Goal: Information Seeking & Learning: Learn about a topic

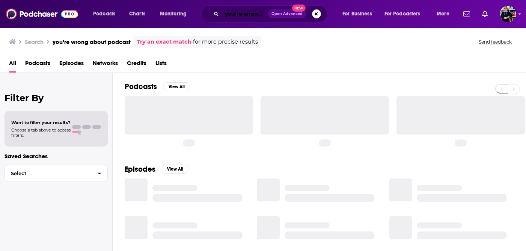
click at [253, 15] on input "you’re wrong about podcast" at bounding box center [245, 14] width 46 height 12
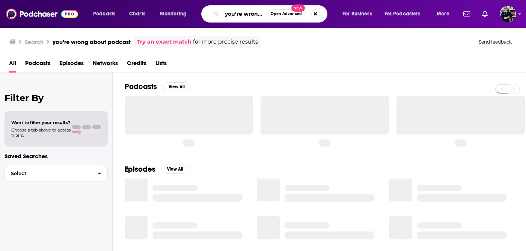
click at [253, 15] on input "you’re wrong about podcast" at bounding box center [244, 14] width 45 height 12
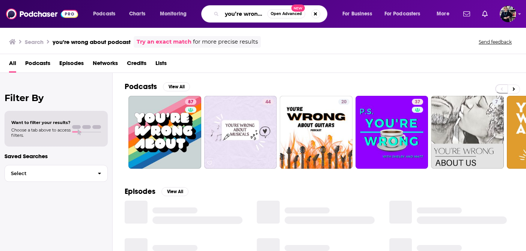
click at [253, 15] on input "you’re wrong about podcast" at bounding box center [244, 14] width 45 height 12
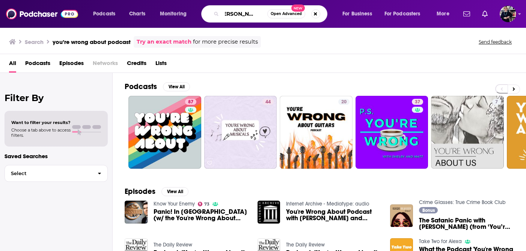
scroll to position [0, 19]
type input "[PERSON_NAME]"
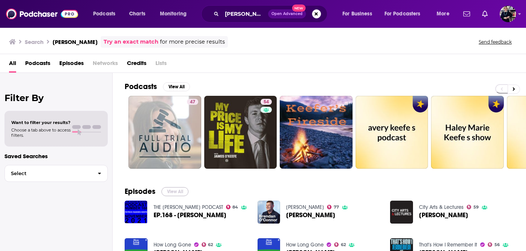
click at [183, 187] on button "View All" at bounding box center [174, 191] width 27 height 9
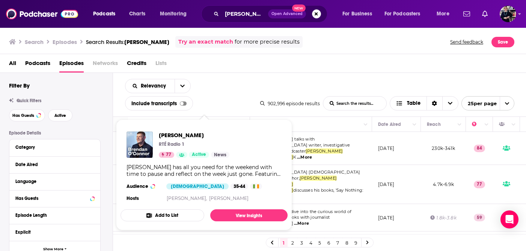
click at [186, 167] on div "[PERSON_NAME] has all you need for the weekend with time to pause and reflect o…" at bounding box center [203, 171] width 155 height 14
click at [188, 135] on span "[PERSON_NAME]" at bounding box center [194, 134] width 71 height 7
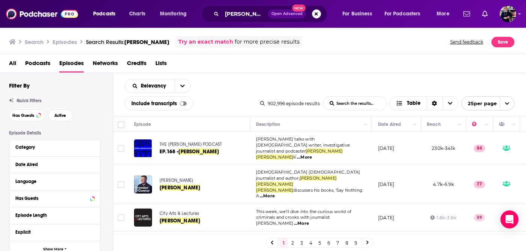
click at [212, 141] on span "THE [PERSON_NAME] PODCAST" at bounding box center [190, 143] width 62 height 5
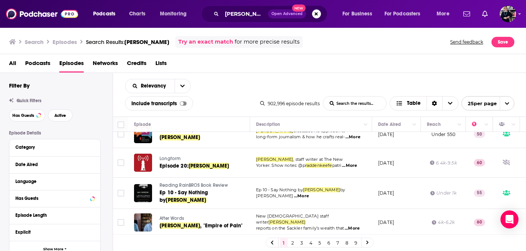
scroll to position [314, 0]
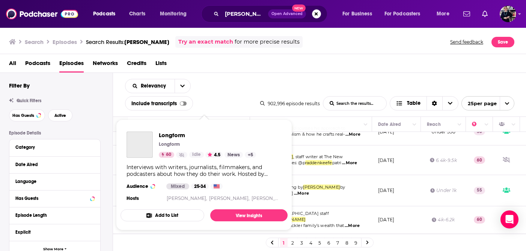
click at [174, 138] on div "Longform Longform 60 Idle 4.5 News + 5" at bounding box center [207, 144] width 97 height 26
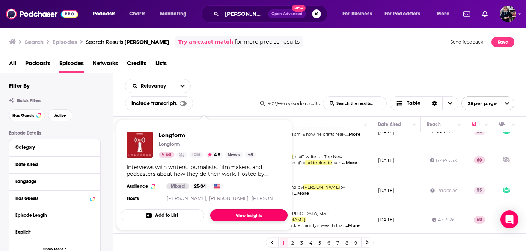
click at [238, 212] on link "View Insights" at bounding box center [248, 215] width 77 height 12
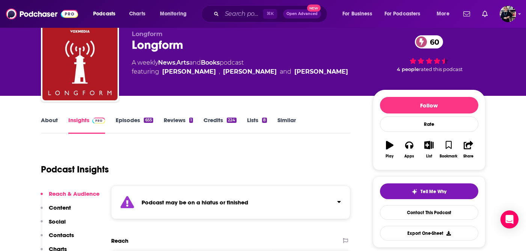
scroll to position [24, 0]
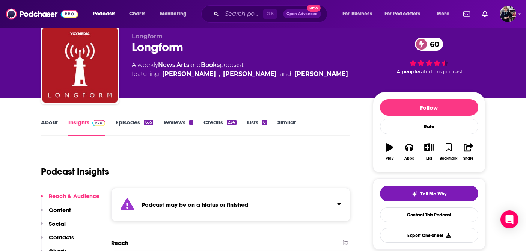
click at [138, 123] on link "Episodes 655" at bounding box center [134, 127] width 37 height 17
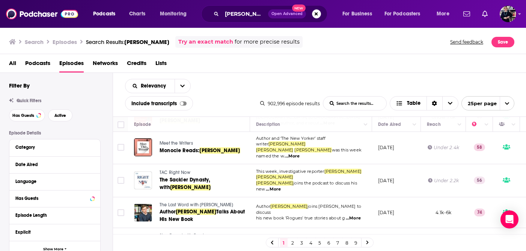
scroll to position [646, 0]
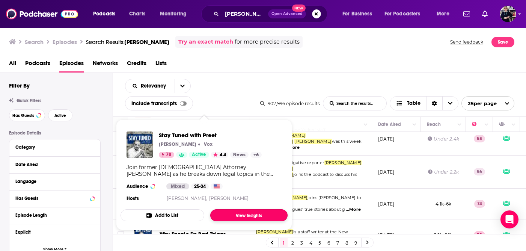
click at [239, 215] on link "View Insights" at bounding box center [248, 215] width 77 height 12
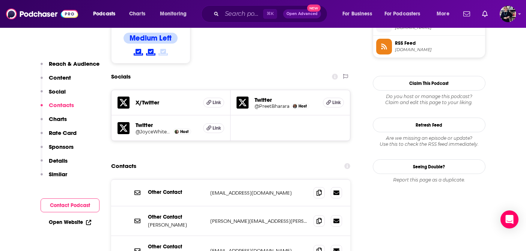
scroll to position [627, 0]
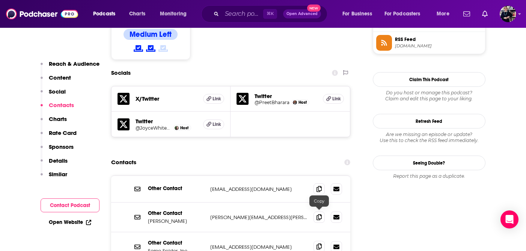
click at [316, 243] on icon at bounding box center [318, 246] width 5 height 6
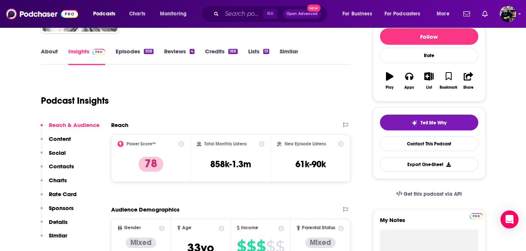
scroll to position [0, 0]
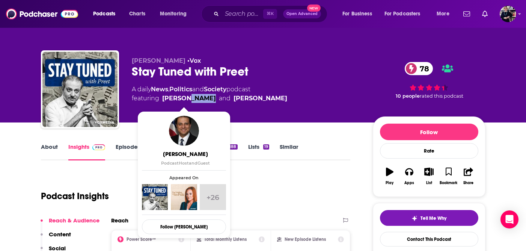
drag, startPoint x: 206, startPoint y: 98, endPoint x: 184, endPoint y: 99, distance: 22.5
click at [184, 99] on span "featuring [PERSON_NAME] and [PERSON_NAME]" at bounding box center [209, 98] width 155 height 9
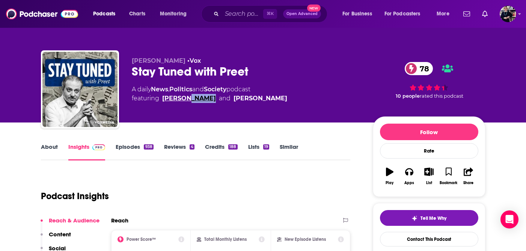
click at [184, 99] on link "[PERSON_NAME]" at bounding box center [189, 98] width 54 height 9
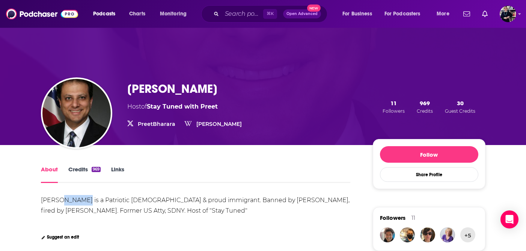
drag, startPoint x: 82, startPoint y: 201, endPoint x: 59, endPoint y: 200, distance: 23.3
click at [59, 200] on div "[PERSON_NAME] is a Patriotic [DEMOGRAPHIC_DATA] & proud immigrant. Banned by [P…" at bounding box center [196, 205] width 310 height 18
copy div "Bharara"
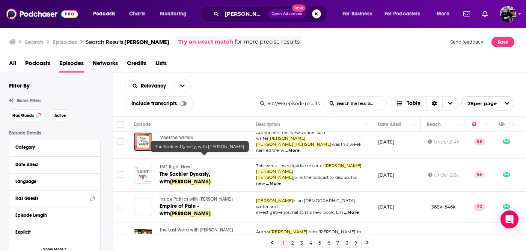
scroll to position [646, 0]
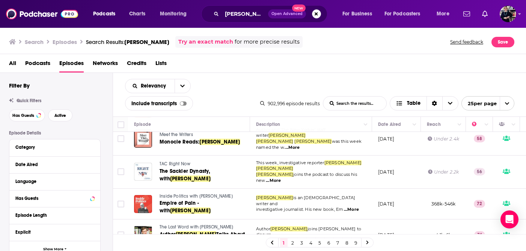
click at [291, 240] on link "2" at bounding box center [293, 242] width 8 height 9
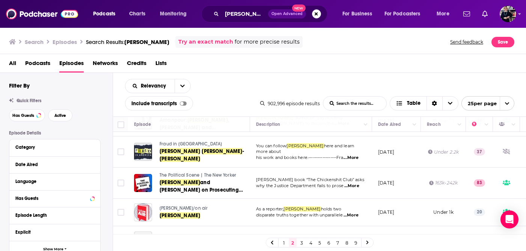
scroll to position [470, 0]
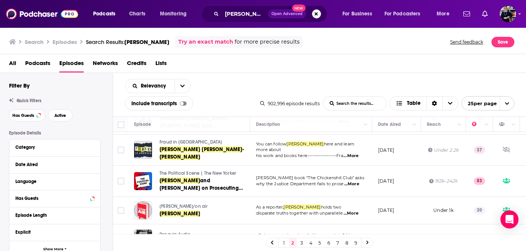
click at [192, 144] on span "Fraud in [GEOGRAPHIC_DATA]" at bounding box center [190, 141] width 62 height 5
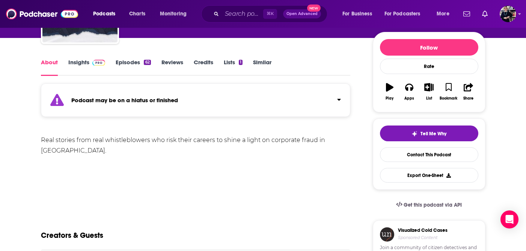
scroll to position [83, 0]
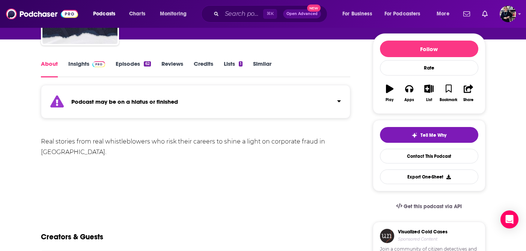
click at [86, 65] on link "Insights" at bounding box center [86, 68] width 37 height 17
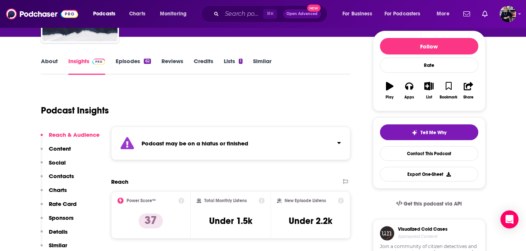
scroll to position [87, 0]
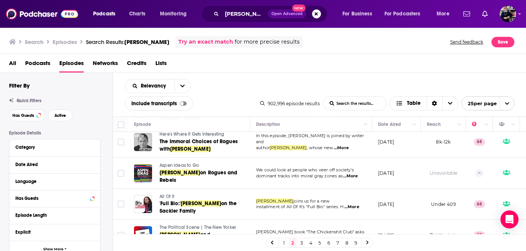
scroll to position [383, 0]
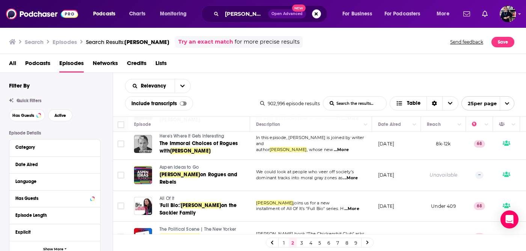
click at [210, 138] on span "Here's Where It Gets Interesting" at bounding box center [191, 135] width 65 height 5
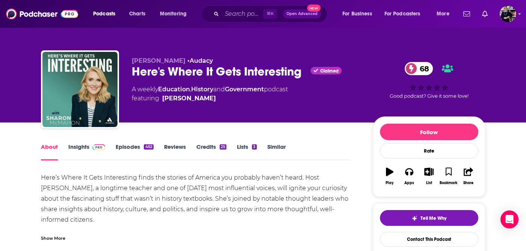
click at [91, 147] on span at bounding box center [97, 146] width 16 height 7
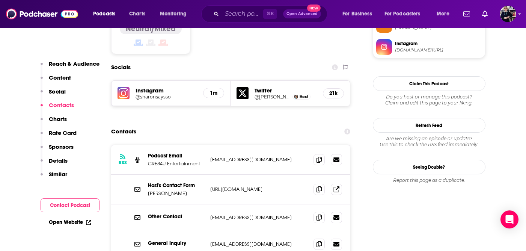
scroll to position [646, 0]
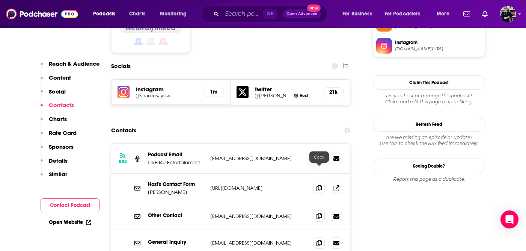
click at [318, 213] on icon at bounding box center [318, 216] width 5 height 6
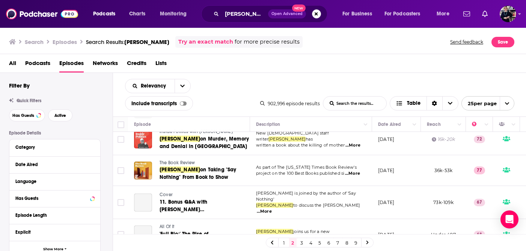
scroll to position [678, 0]
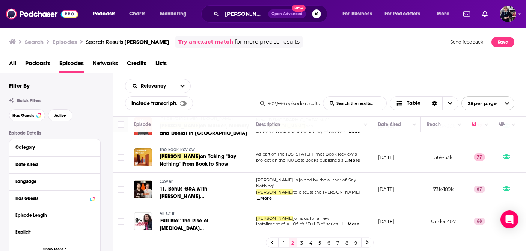
click at [303, 242] on link "3" at bounding box center [302, 242] width 8 height 9
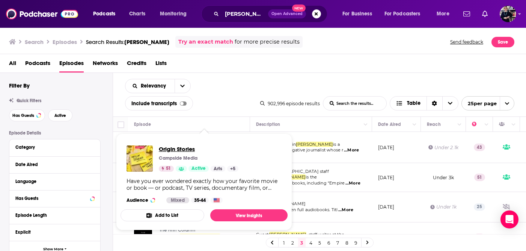
click at [177, 148] on span "Origin Stories" at bounding box center [199, 148] width 80 height 7
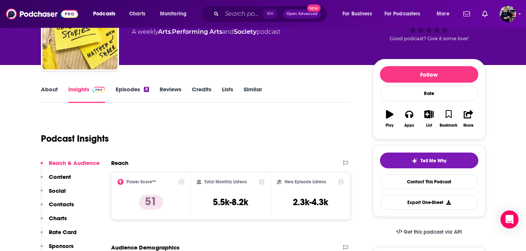
scroll to position [66, 0]
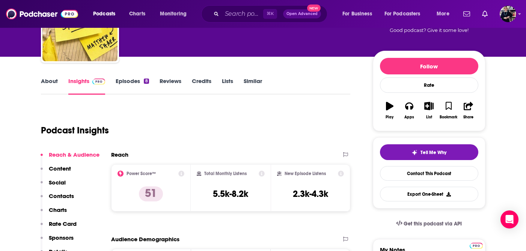
click at [49, 83] on link "About" at bounding box center [49, 85] width 17 height 17
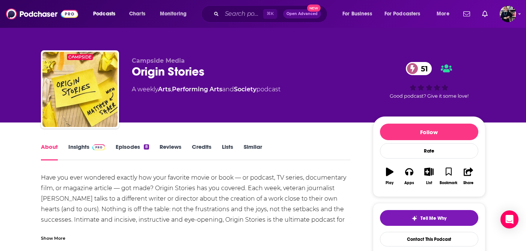
click at [88, 147] on link "Insights" at bounding box center [86, 151] width 37 height 17
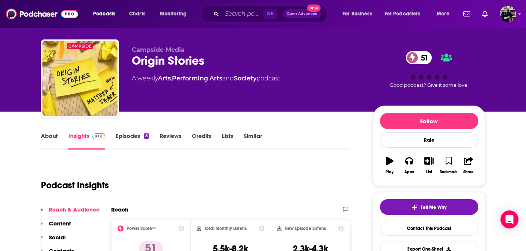
scroll to position [6, 0]
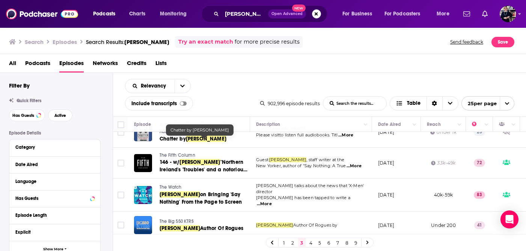
scroll to position [75, 0]
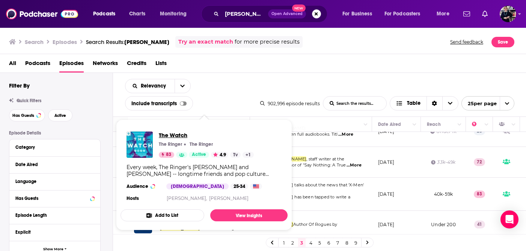
click at [182, 134] on span "The Watch" at bounding box center [206, 134] width 95 height 7
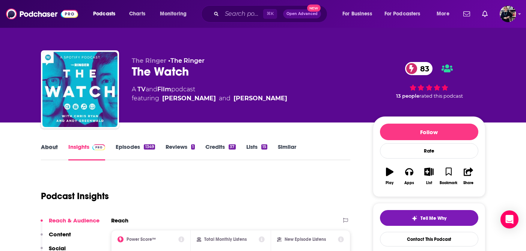
click at [58, 148] on div "About" at bounding box center [54, 151] width 27 height 17
click at [52, 147] on link "About" at bounding box center [49, 151] width 17 height 17
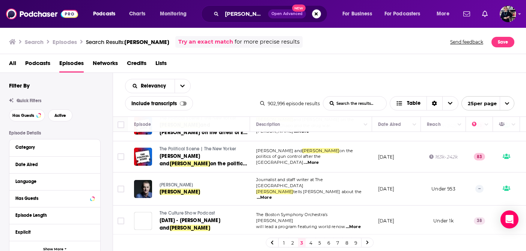
scroll to position [687, 0]
click at [311, 243] on link "4" at bounding box center [311, 242] width 8 height 9
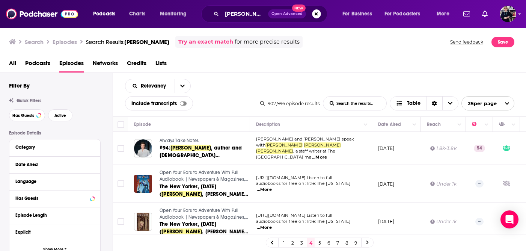
click at [192, 138] on span "Always Take Notes" at bounding box center [178, 140] width 39 height 5
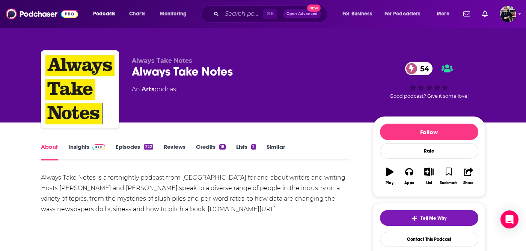
click at [82, 148] on link "Insights" at bounding box center [86, 151] width 37 height 17
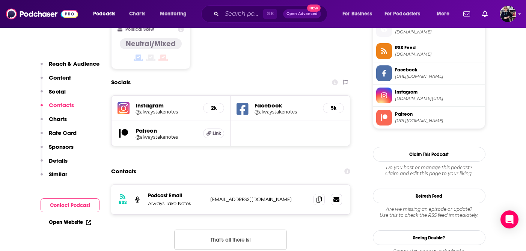
scroll to position [620, 0]
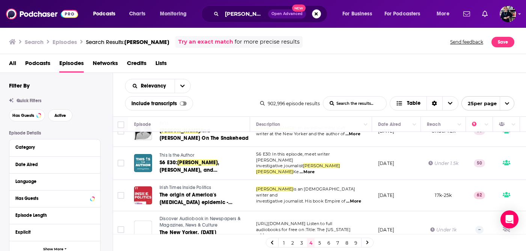
scroll to position [718, 0]
click at [320, 243] on link "5" at bounding box center [320, 242] width 8 height 9
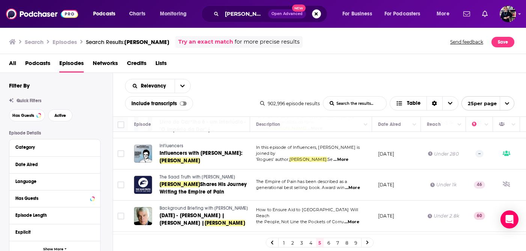
scroll to position [343, 0]
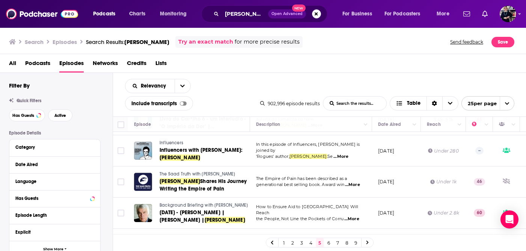
click at [175, 145] on span "Influencers" at bounding box center [171, 142] width 24 height 5
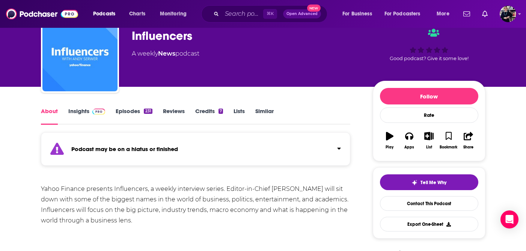
scroll to position [37, 0]
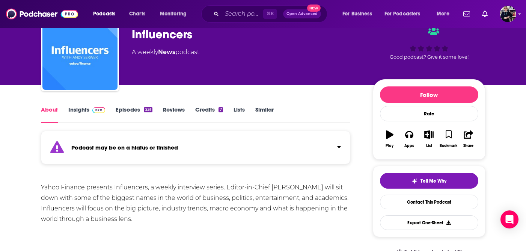
click at [132, 108] on link "Episodes 231" at bounding box center [134, 114] width 36 height 17
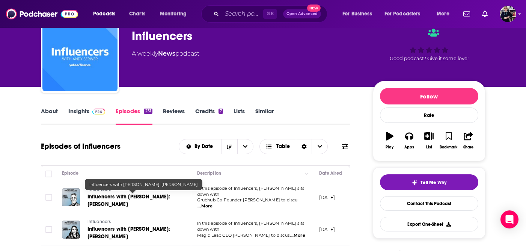
scroll to position [38, 0]
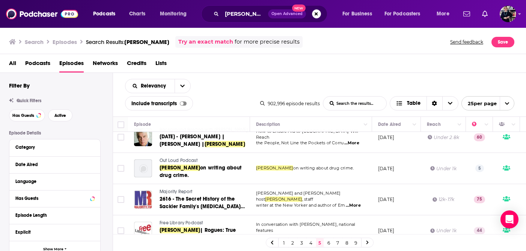
scroll to position [418, 0]
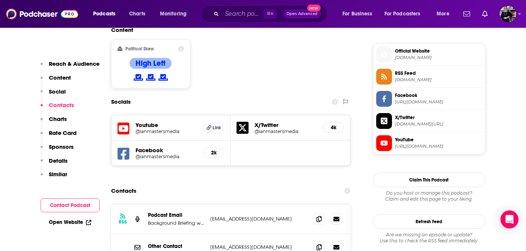
scroll to position [596, 0]
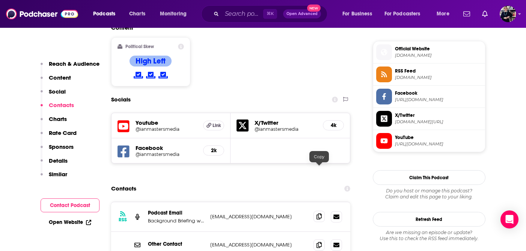
click at [318, 213] on icon at bounding box center [318, 216] width 5 height 6
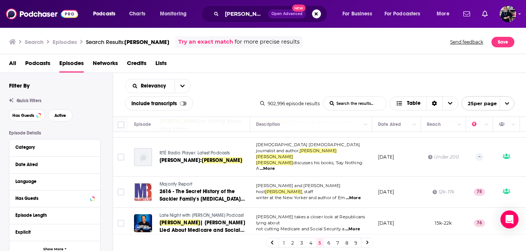
scroll to position [516, 0]
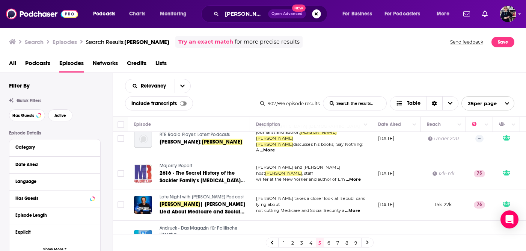
click at [184, 168] on span "Majority Report" at bounding box center [175, 165] width 33 height 5
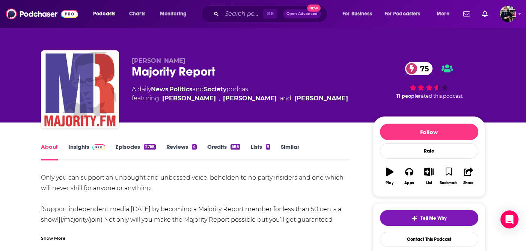
click at [83, 145] on link "Insights" at bounding box center [86, 151] width 37 height 17
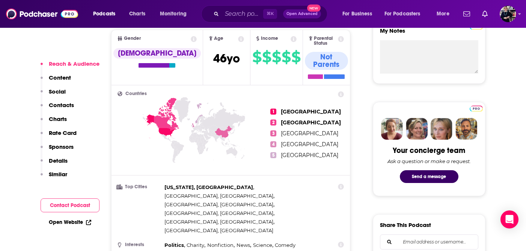
scroll to position [311, 0]
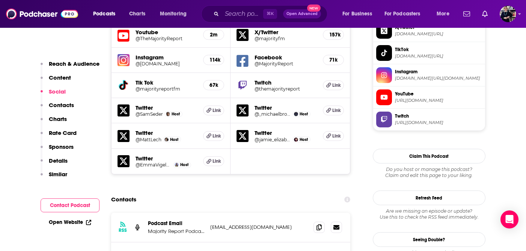
scroll to position [685, 0]
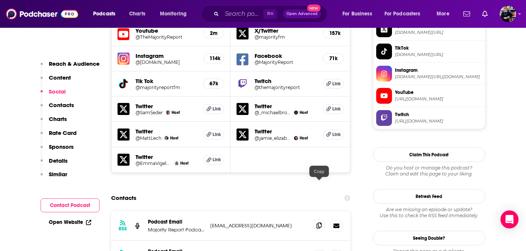
click at [321, 222] on icon at bounding box center [318, 225] width 5 height 6
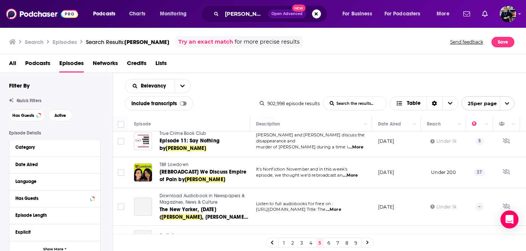
scroll to position [692, 0]
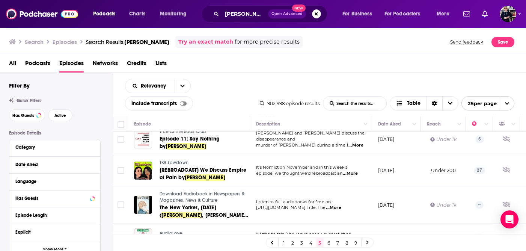
click at [203, 134] on span "True Crime Book Club" at bounding box center [182, 131] width 47 height 5
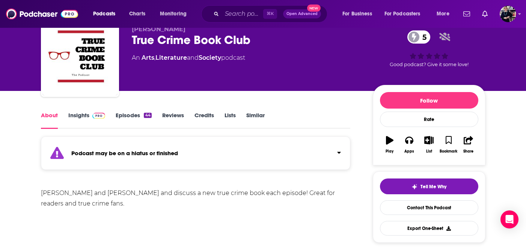
scroll to position [32, 0]
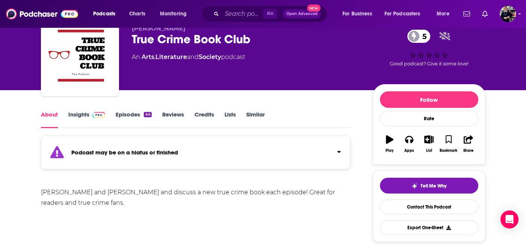
click at [132, 114] on link "Episodes 44" at bounding box center [134, 119] width 36 height 17
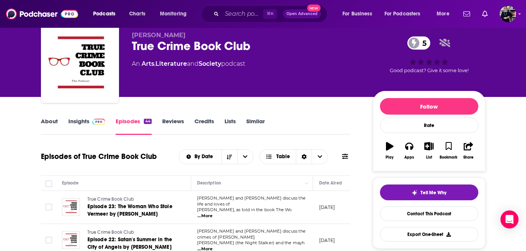
scroll to position [24, 0]
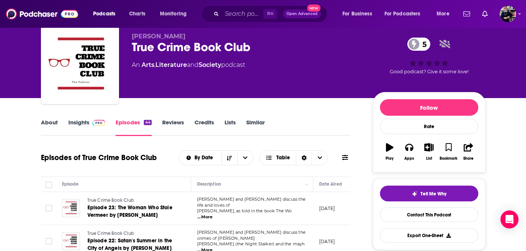
click at [86, 120] on link "Insights" at bounding box center [86, 127] width 37 height 17
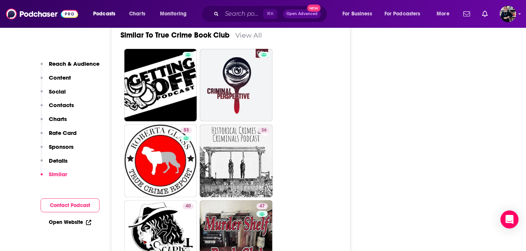
scroll to position [1241, 0]
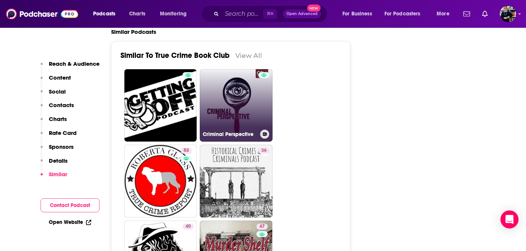
click at [243, 81] on link "Criminal Perspective" at bounding box center [236, 105] width 73 height 73
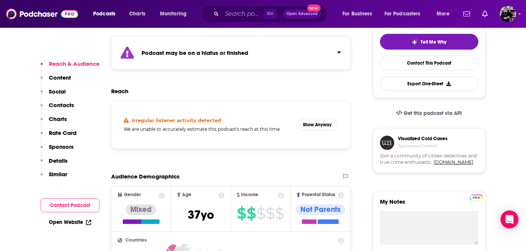
scroll to position [180, 0]
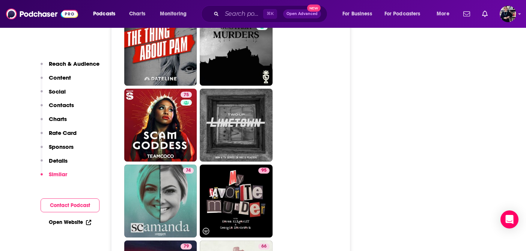
scroll to position [2323, 0]
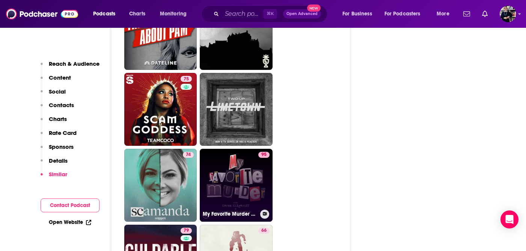
click at [229, 157] on link "95 My Favorite Murder with Karen Kilgariff and Georgia Hardstark" at bounding box center [236, 185] width 73 height 73
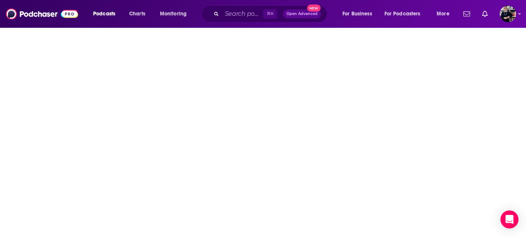
type input "https://www.podchaser.com/podcasts/my-favorite-murder-with-karen-15028"
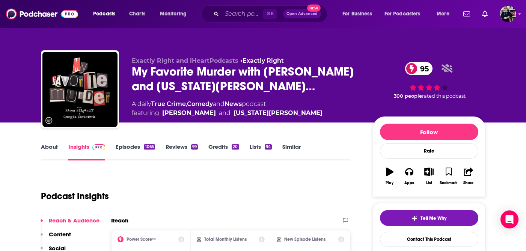
scroll to position [35, 0]
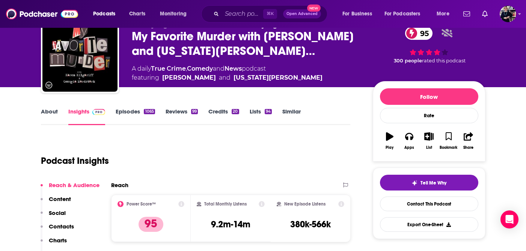
click at [138, 110] on link "Episodes 1065" at bounding box center [135, 116] width 39 height 17
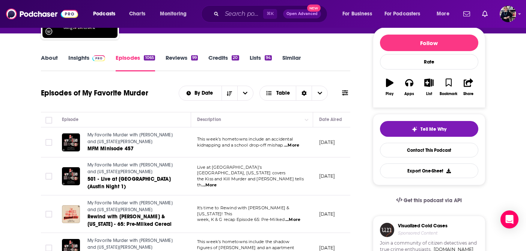
scroll to position [85, 0]
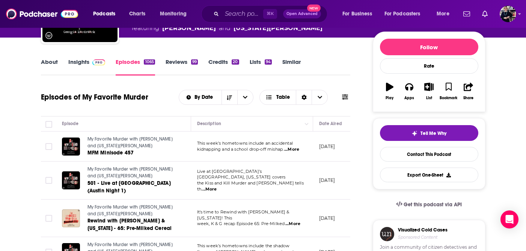
click at [85, 61] on link "Insights" at bounding box center [86, 66] width 37 height 17
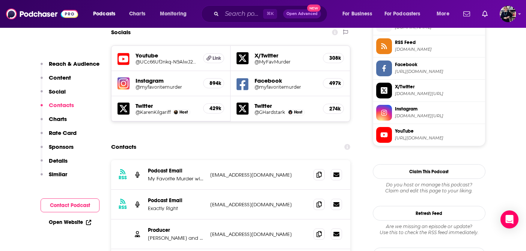
scroll to position [688, 0]
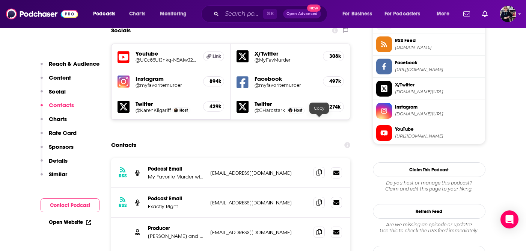
click at [319, 169] on icon at bounding box center [318, 172] width 5 height 6
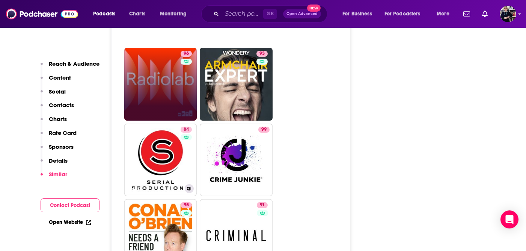
scroll to position [2108, 0]
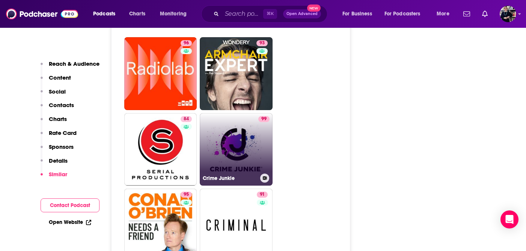
click at [228, 121] on link "99 Crime Junkie" at bounding box center [236, 149] width 73 height 73
type input "https://www.podchaser.com/podcasts/crime-junkie-595400"
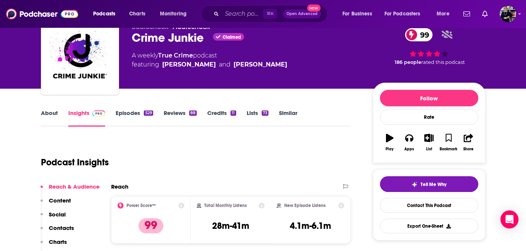
scroll to position [24, 0]
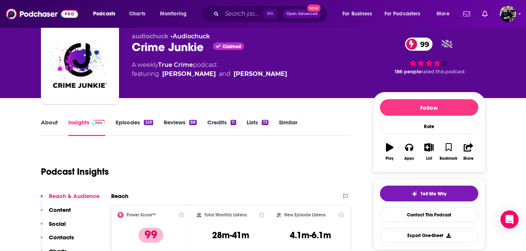
click at [48, 124] on link "About" at bounding box center [49, 127] width 17 height 17
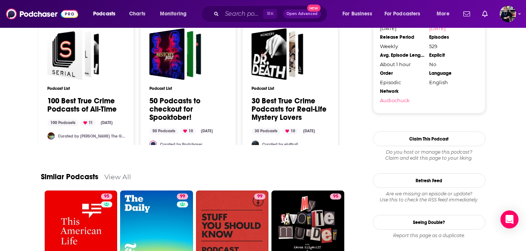
scroll to position [1080, 0]
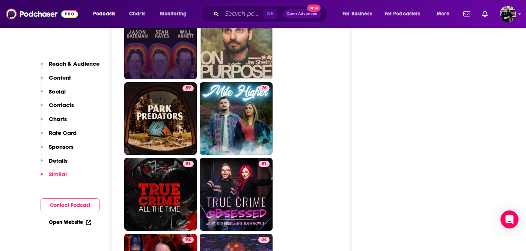
scroll to position [2541, 0]
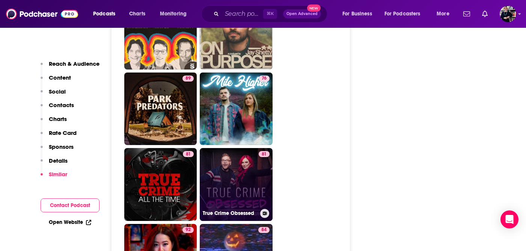
click at [240, 148] on link "81 True Crime Obsessed" at bounding box center [236, 184] width 73 height 73
type input "https://www.podchaser.com/podcasts/true-crime-obsessed-520911"
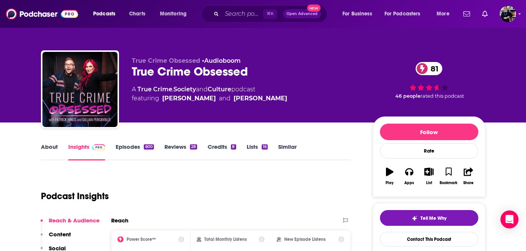
click at [45, 144] on link "About" at bounding box center [49, 151] width 17 height 17
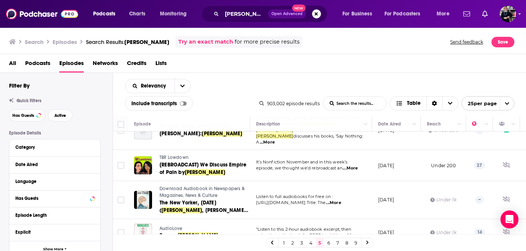
scroll to position [707, 0]
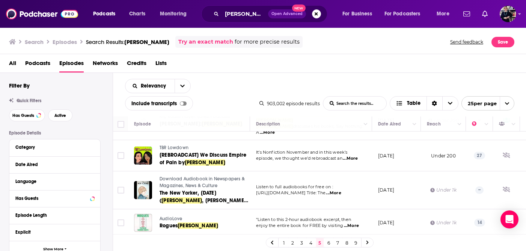
click at [330, 242] on link "6" at bounding box center [329, 242] width 8 height 9
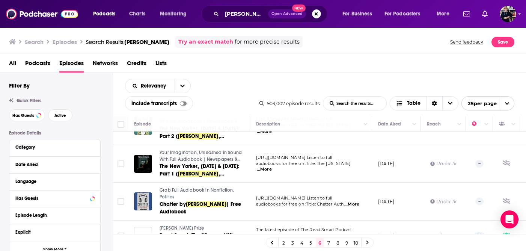
scroll to position [710, 0]
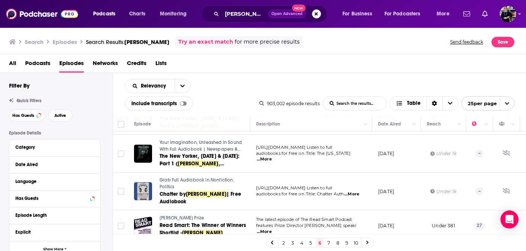
click at [328, 242] on link "7" at bounding box center [329, 242] width 8 height 9
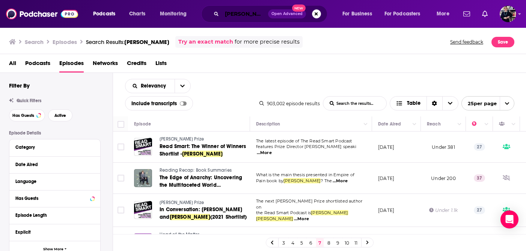
click at [245, 14] on input "[PERSON_NAME]" at bounding box center [245, 14] width 46 height 12
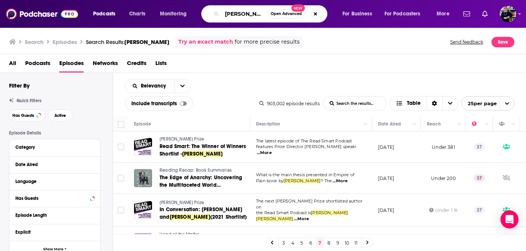
click at [231, 12] on input "[PERSON_NAME]" at bounding box center [244, 14] width 45 height 12
type input "gilbert king"
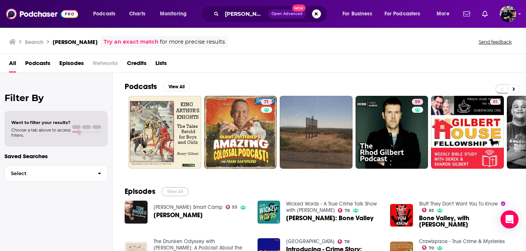
click at [181, 191] on button "View All" at bounding box center [174, 191] width 27 height 9
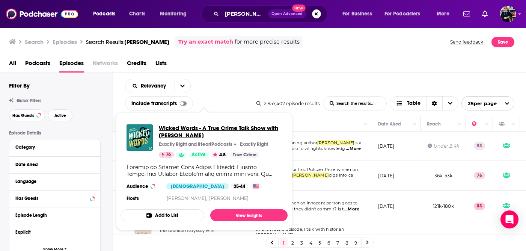
click at [228, 128] on span "Wicked Words - A True Crime Talk Show with Kate Winkler Dawson" at bounding box center [220, 131] width 123 height 14
